Goal: Task Accomplishment & Management: Manage account settings

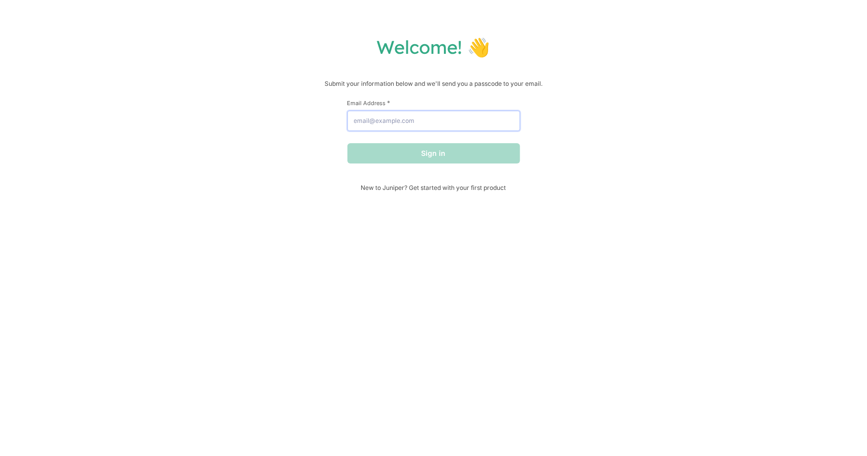
click at [388, 125] on input "Email Address *" at bounding box center [433, 121] width 173 height 20
type input "[EMAIL_ADDRESS][DOMAIN_NAME]"
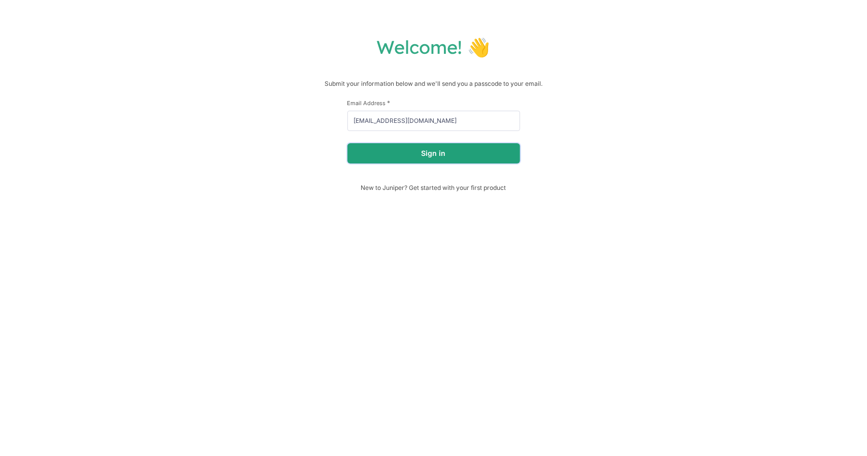
click at [436, 156] on button "Sign in" at bounding box center [433, 153] width 173 height 20
